Goal: Task Accomplishment & Management: Use online tool/utility

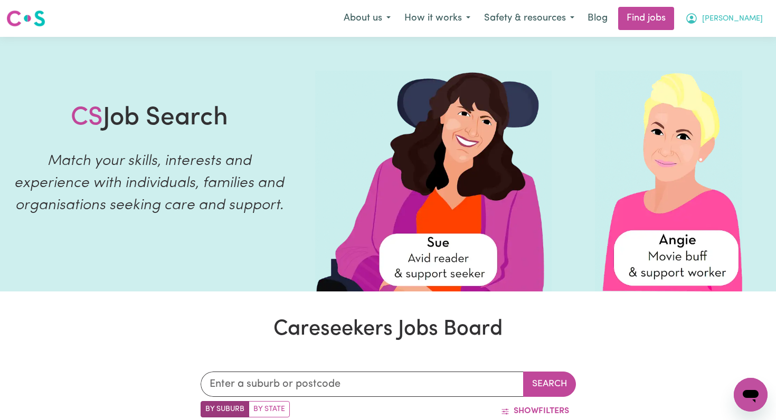
click at [754, 14] on span "[PERSON_NAME]" at bounding box center [732, 19] width 61 height 12
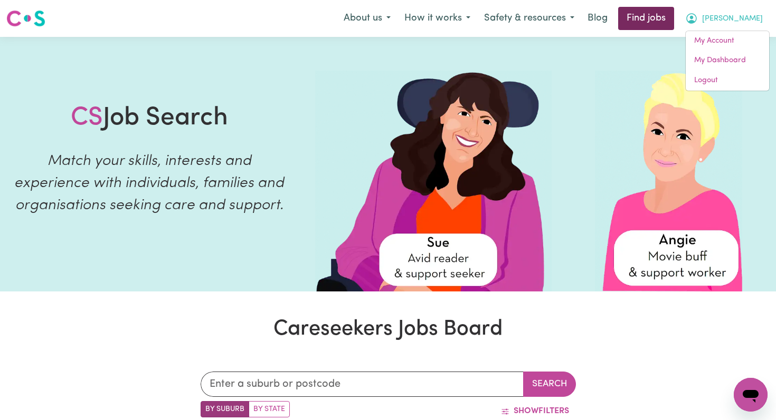
click at [674, 20] on link "Find jobs" at bounding box center [646, 18] width 56 height 23
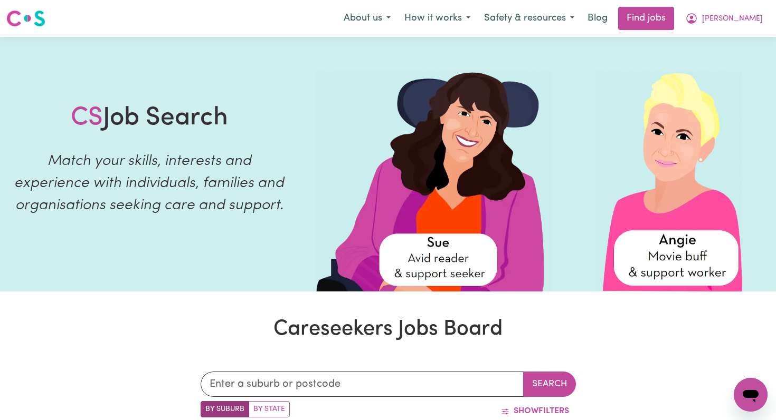
scroll to position [94, 0]
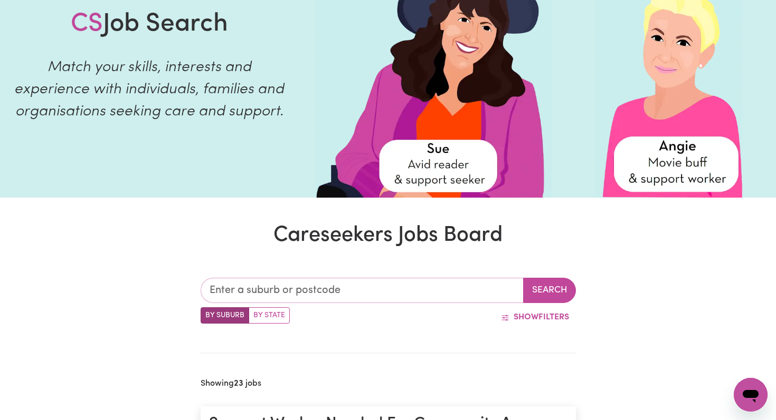
click at [263, 295] on input "text" at bounding box center [361, 290] width 323 height 25
type input "3141"
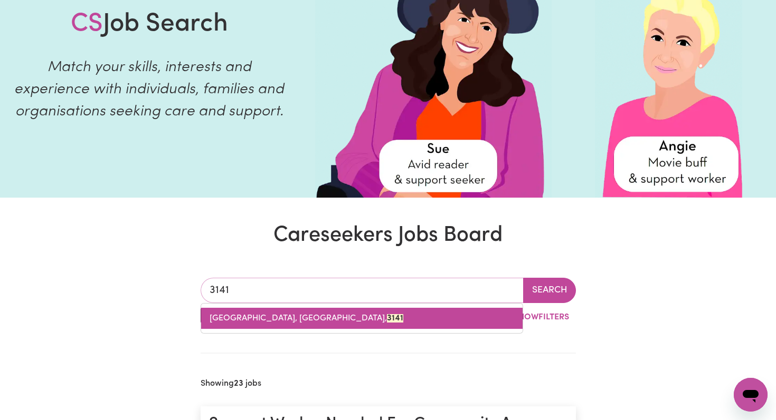
click at [250, 319] on span "[GEOGRAPHIC_DATA], [GEOGRAPHIC_DATA], 3141" at bounding box center [306, 318] width 194 height 8
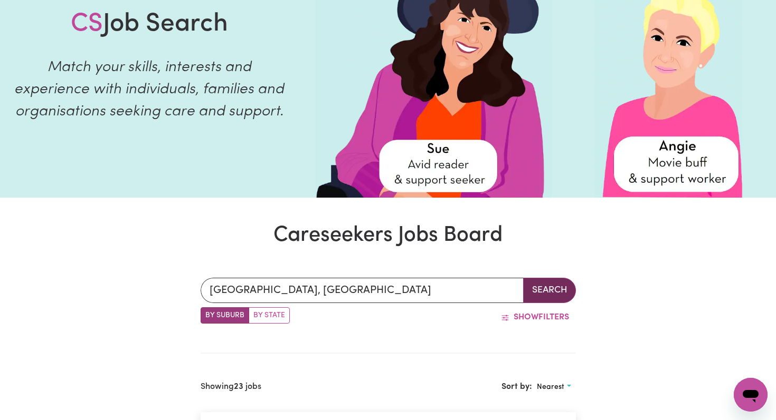
click at [541, 290] on button "Search" at bounding box center [549, 290] width 53 height 25
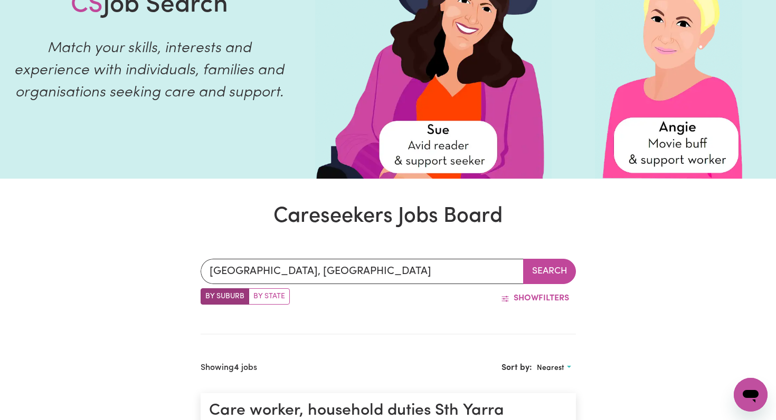
scroll to position [116, 0]
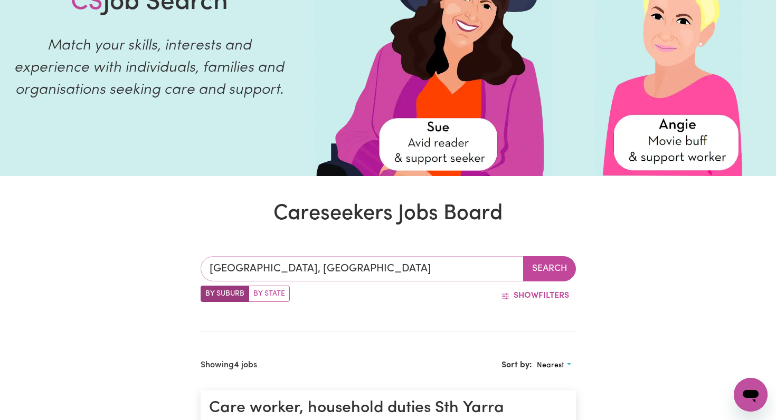
type input "[GEOGRAPHIC_DATA], [GEOGRAPHIC_DATA], 3141"
click at [273, 270] on input "[GEOGRAPHIC_DATA], [GEOGRAPHIC_DATA]" at bounding box center [361, 268] width 323 height 25
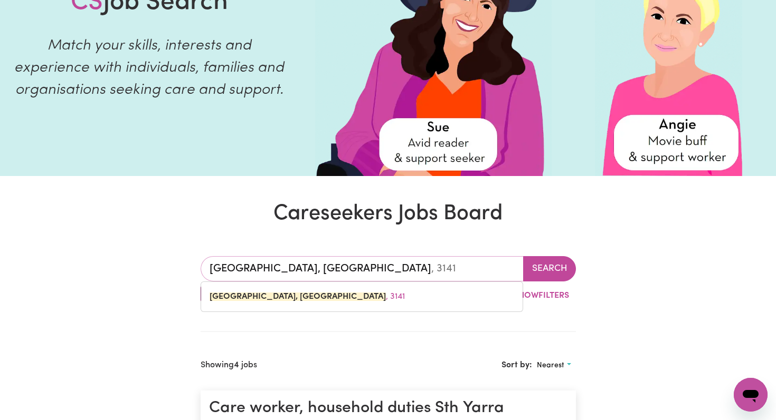
click at [273, 270] on input "[GEOGRAPHIC_DATA], [GEOGRAPHIC_DATA]" at bounding box center [361, 268] width 323 height 25
type input "m"
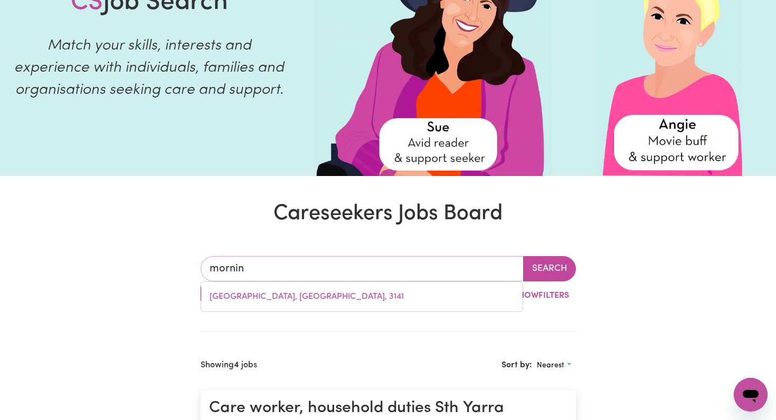
type input "morning"
type input "[GEOGRAPHIC_DATA], [GEOGRAPHIC_DATA], 2105"
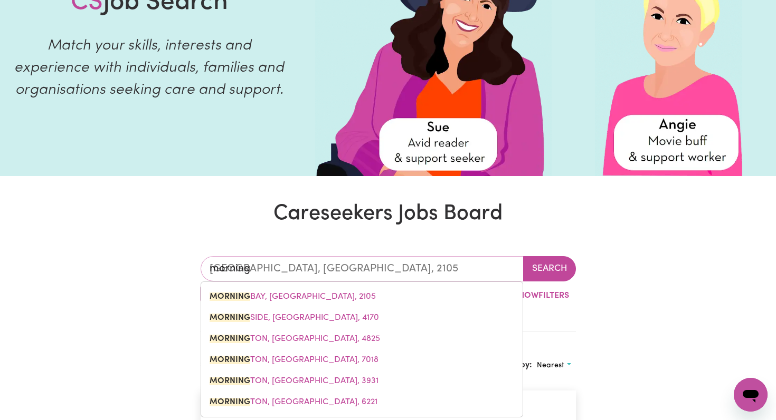
type input "morningt"
type input "mornington"
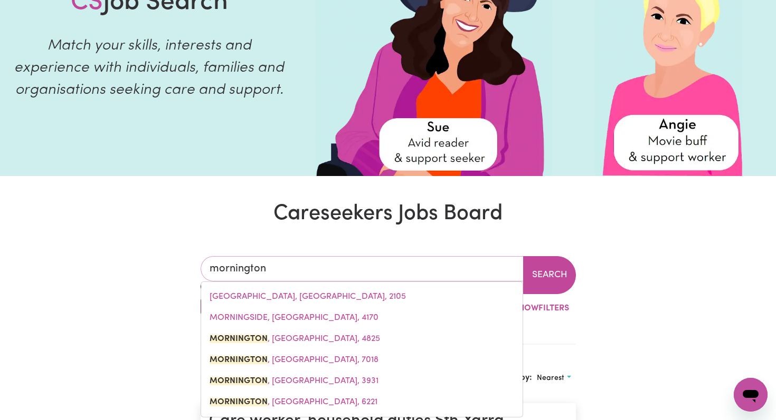
type input "mornington, [GEOGRAPHIC_DATA], 4825"
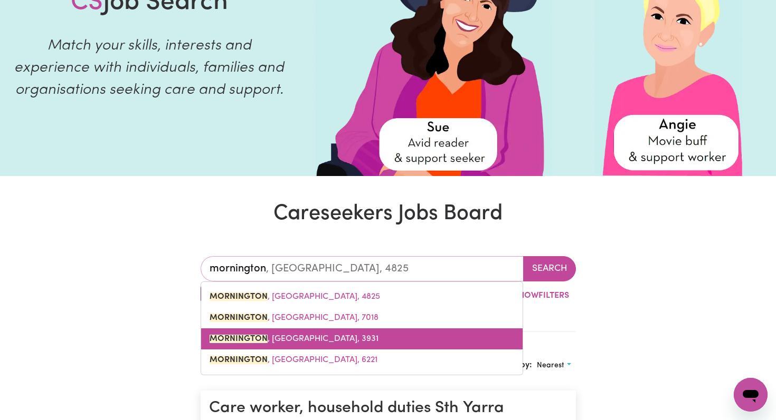
click at [285, 336] on span "MORNINGTON , [GEOGRAPHIC_DATA], 3931" at bounding box center [293, 339] width 169 height 8
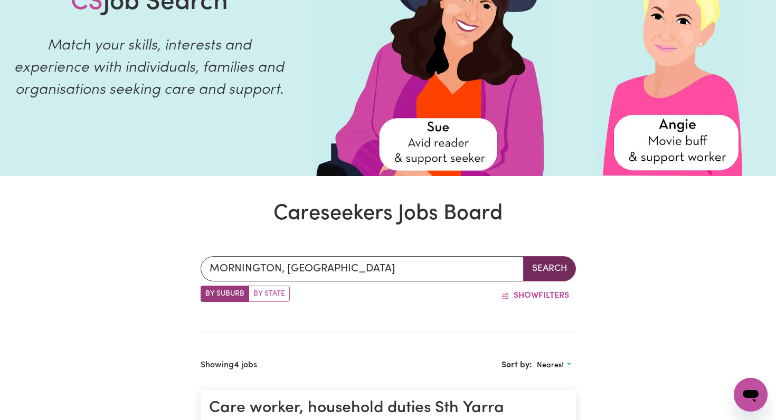
click at [545, 271] on button "Search" at bounding box center [549, 268] width 53 height 25
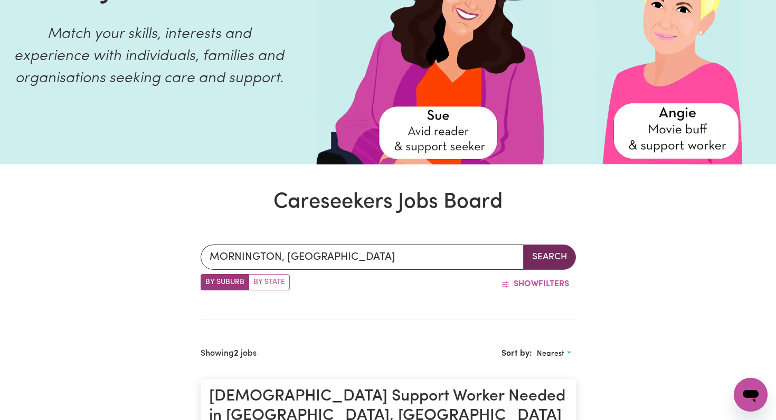
scroll to position [146, 0]
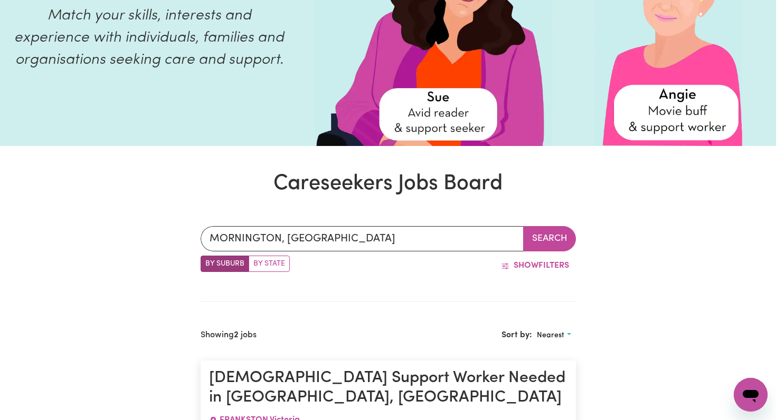
click at [278, 263] on label "By State" at bounding box center [268, 264] width 41 height 16
click at [207, 263] on input "By State" at bounding box center [203, 259] width 7 height 7
radio input "true"
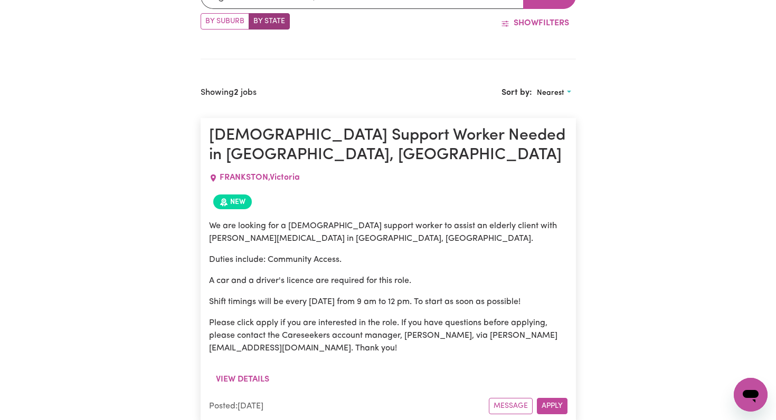
scroll to position [372, 0]
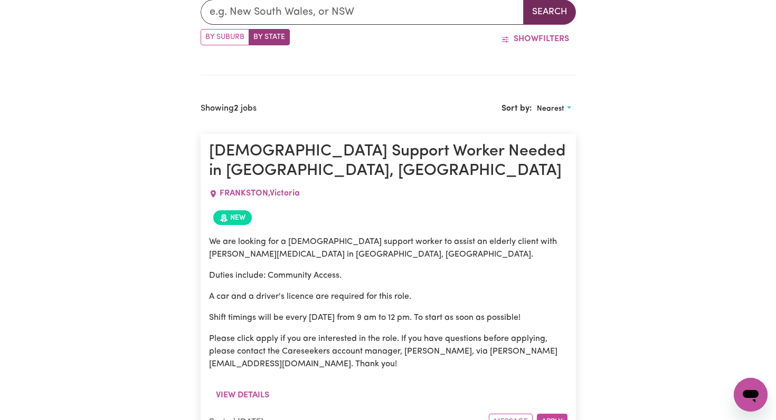
click at [551, 2] on button "Search" at bounding box center [549, 11] width 53 height 25
click at [322, 14] on input "text" at bounding box center [361, 11] width 323 height 25
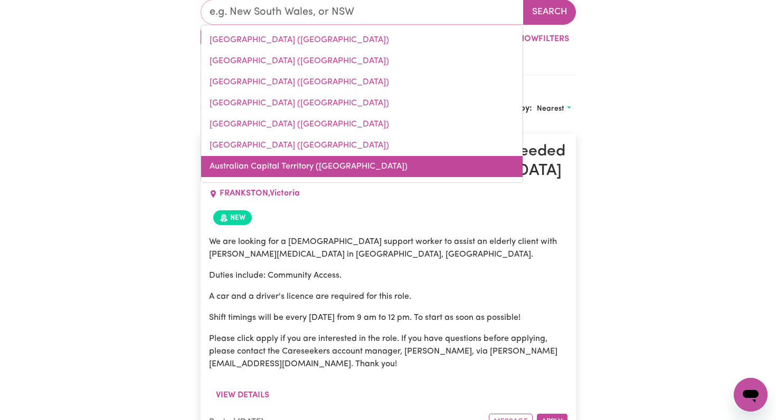
click at [223, 162] on link "Australian Capital Territory ([GEOGRAPHIC_DATA])" at bounding box center [361, 166] width 321 height 21
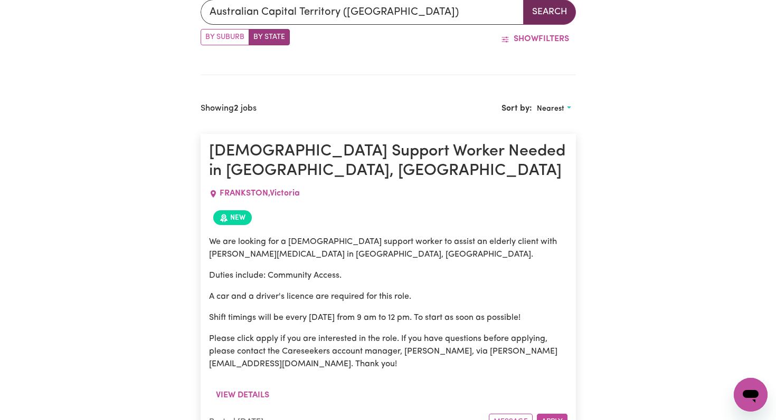
click at [535, 8] on button "Search" at bounding box center [549, 11] width 53 height 25
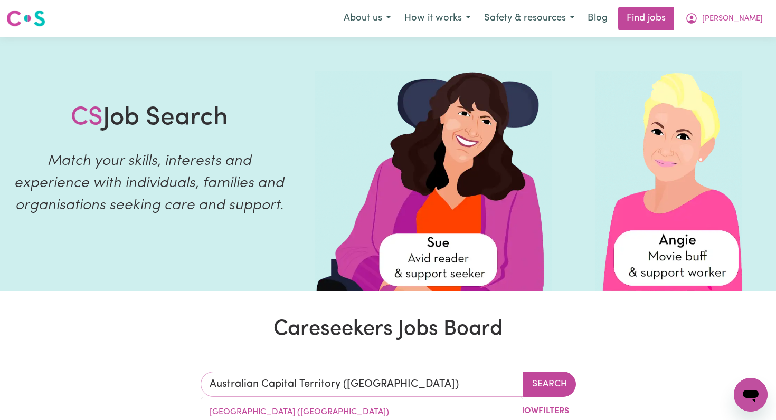
click at [298, 388] on input "Australian Capital Territory ([GEOGRAPHIC_DATA])" at bounding box center [361, 384] width 323 height 25
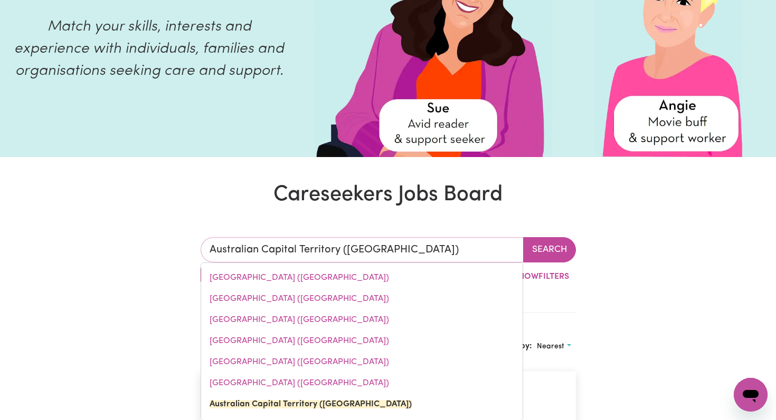
scroll to position [136, 0]
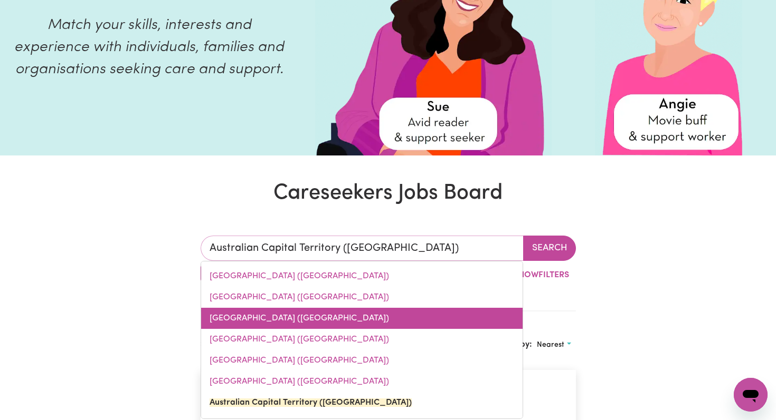
click at [234, 316] on link "[GEOGRAPHIC_DATA] ([GEOGRAPHIC_DATA])" at bounding box center [361, 318] width 321 height 21
type input "[GEOGRAPHIC_DATA] ([GEOGRAPHIC_DATA])"
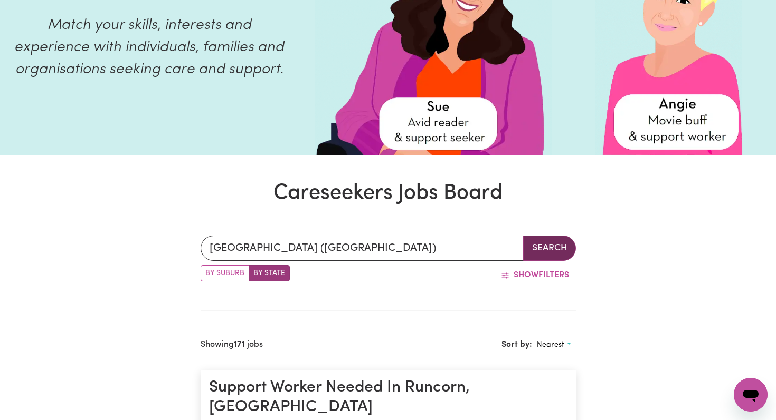
click at [549, 252] on button "Search" at bounding box center [549, 248] width 53 height 25
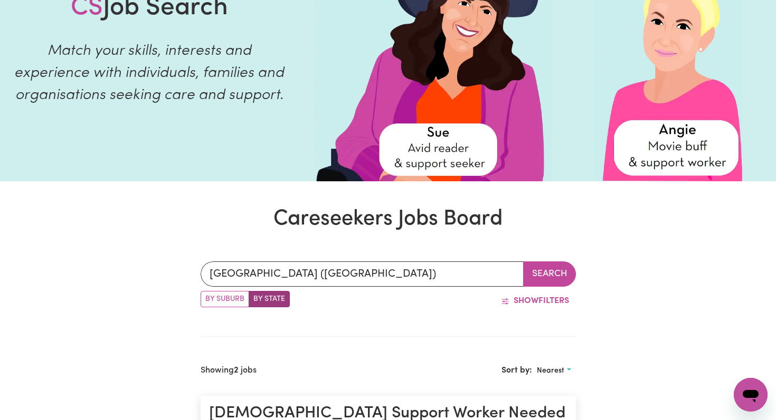
scroll to position [125, 0]
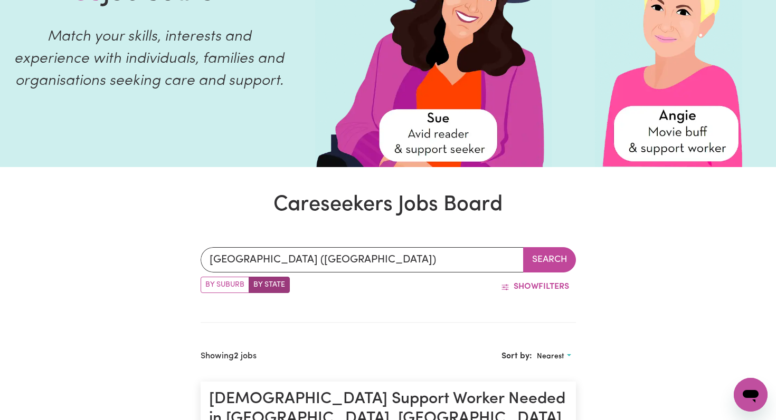
click at [226, 291] on label "By Suburb" at bounding box center [224, 285] width 49 height 16
click at [207, 284] on input "By Suburb" at bounding box center [203, 280] width 7 height 7
radio input "true"
click at [232, 264] on input "MORNINGTON, [GEOGRAPHIC_DATA]" at bounding box center [361, 259] width 323 height 25
click at [543, 356] on span "Nearest" at bounding box center [550, 357] width 27 height 8
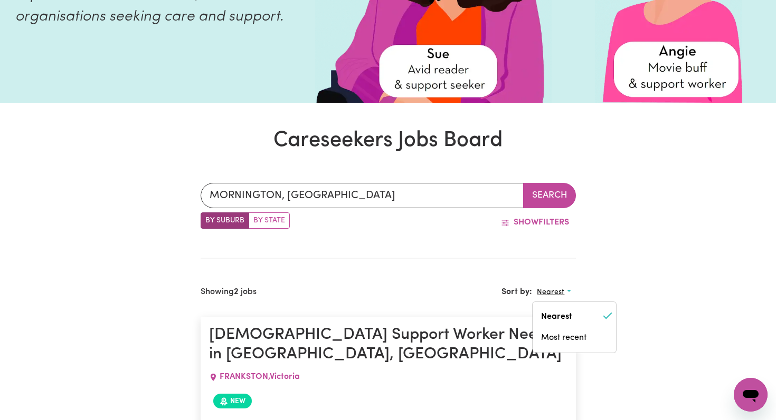
scroll to position [238, 0]
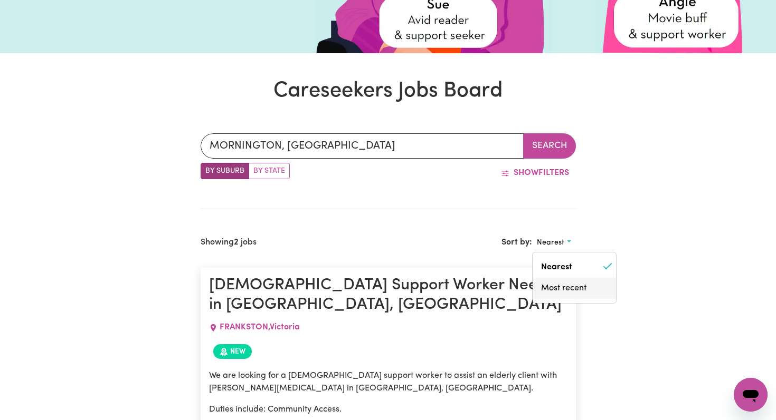
click at [563, 289] on link "Most recent" at bounding box center [573, 288] width 83 height 21
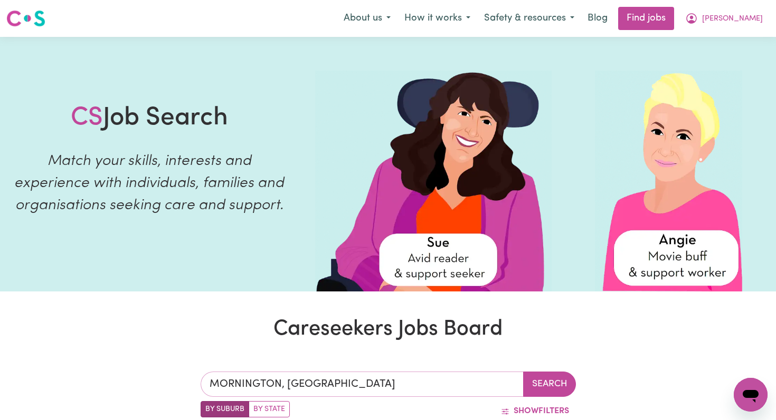
click at [244, 388] on input "MORNINGTON, [GEOGRAPHIC_DATA]" at bounding box center [361, 384] width 323 height 25
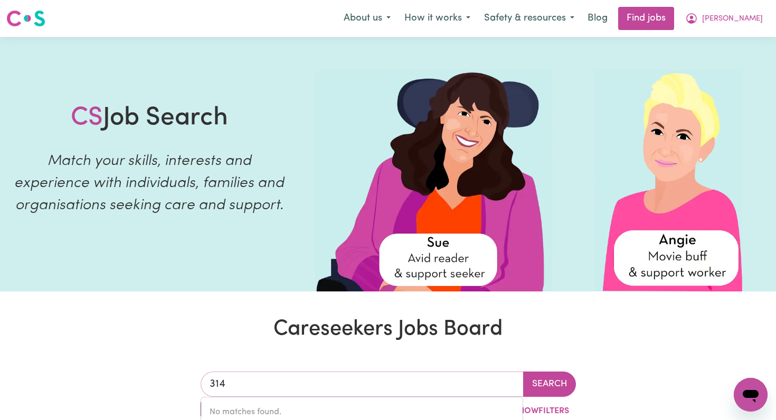
type input "3141"
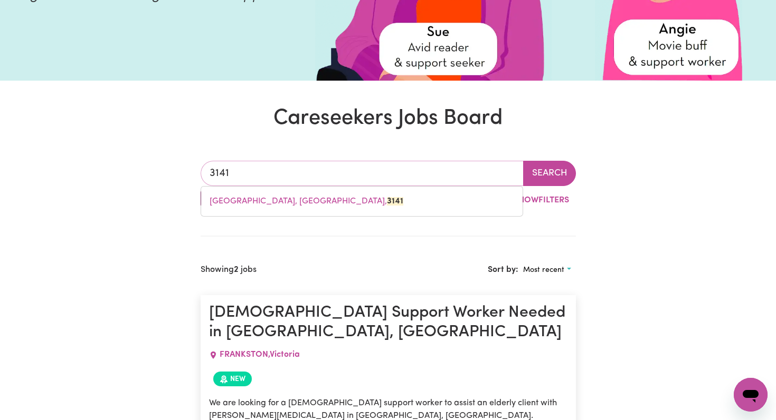
scroll to position [212, 0]
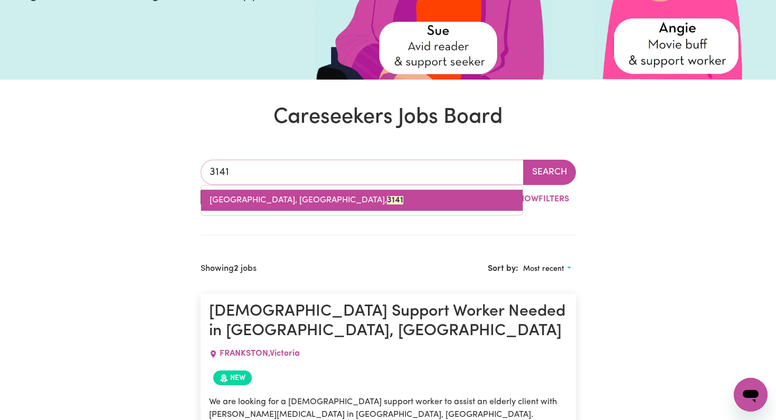
click at [278, 198] on span "[GEOGRAPHIC_DATA], [GEOGRAPHIC_DATA], 3141" at bounding box center [306, 200] width 194 height 8
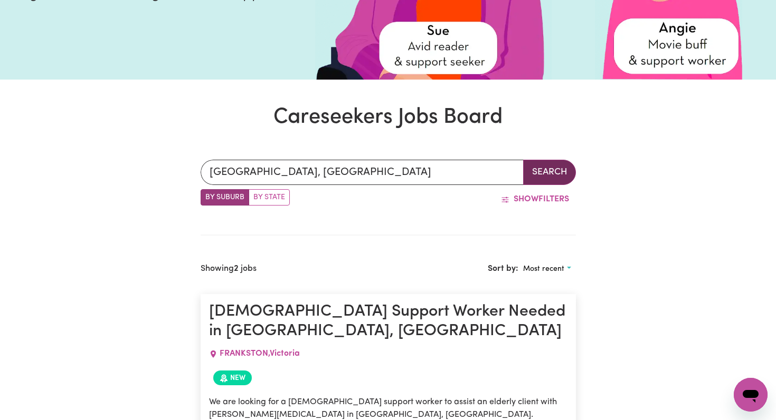
click at [538, 165] on button "Search" at bounding box center [549, 172] width 53 height 25
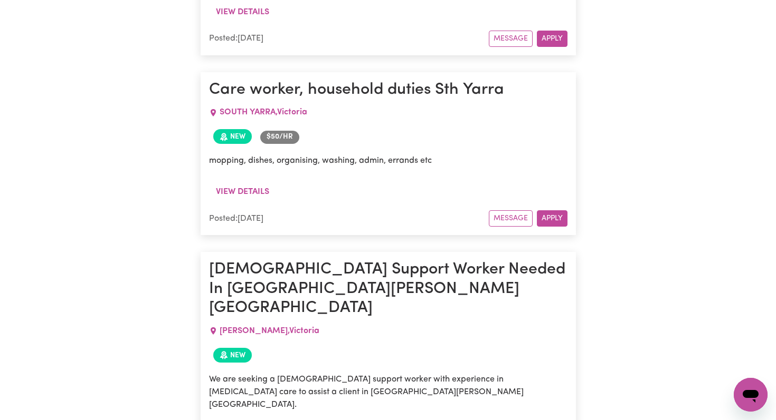
scroll to position [904, 0]
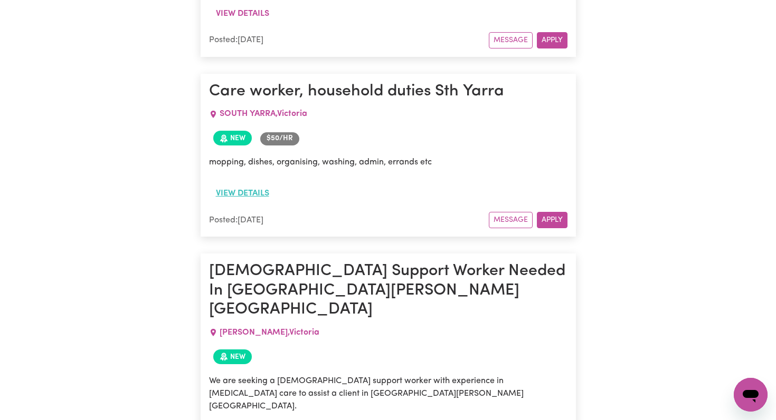
click at [242, 196] on button "View details" at bounding box center [242, 194] width 67 height 20
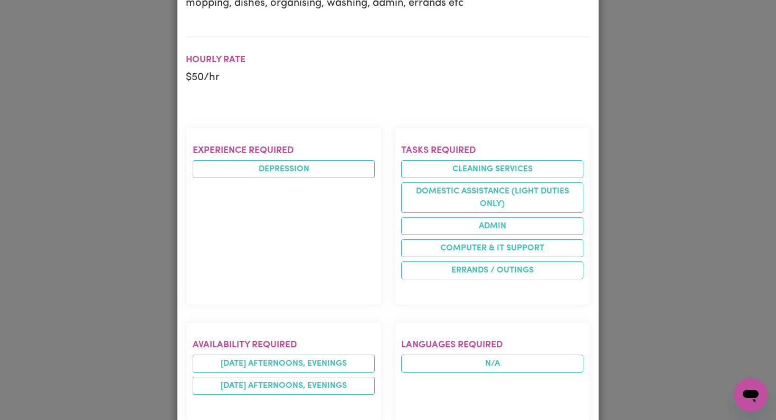
scroll to position [0, 0]
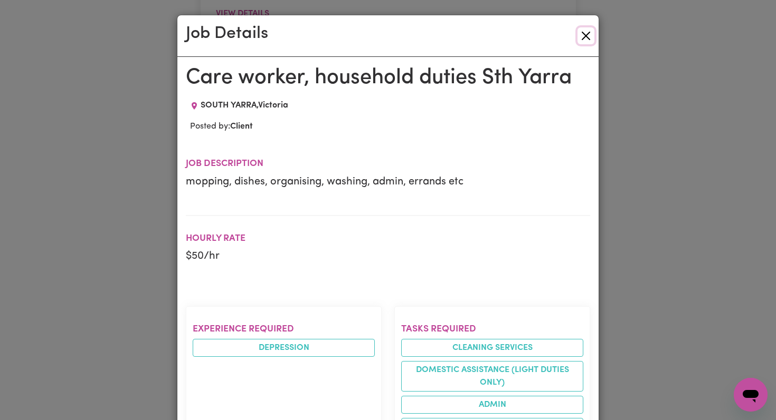
click at [584, 39] on button "Close" at bounding box center [585, 35] width 17 height 17
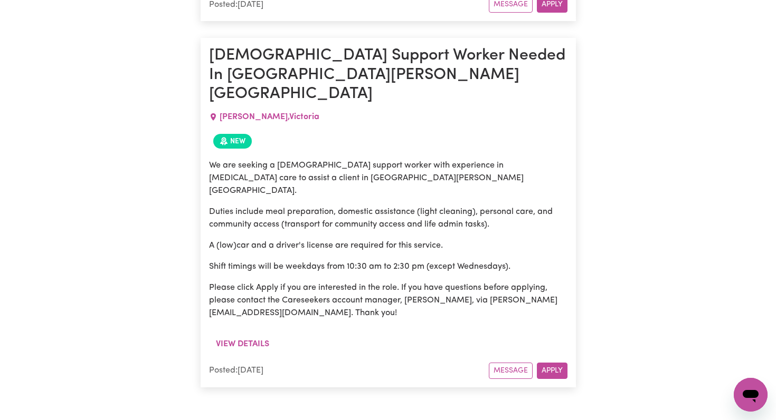
scroll to position [1121, 0]
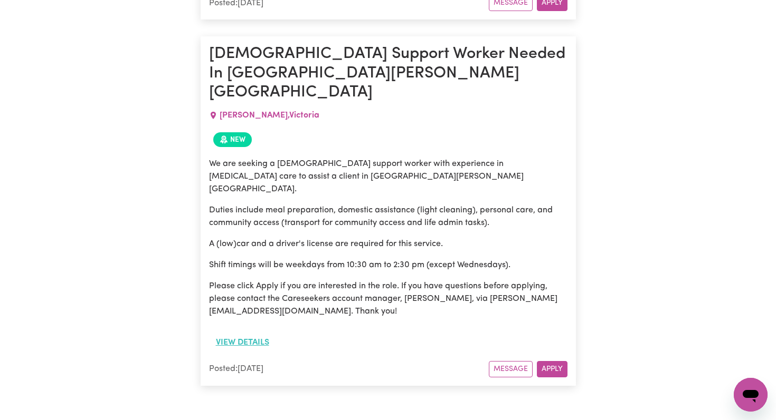
click at [238, 333] on button "View details" at bounding box center [242, 343] width 67 height 20
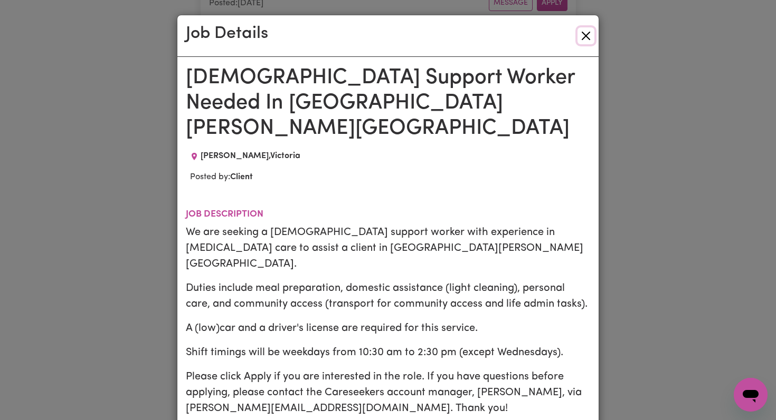
click at [580, 39] on button "Close" at bounding box center [585, 35] width 17 height 17
